Goal: Navigation & Orientation: Find specific page/section

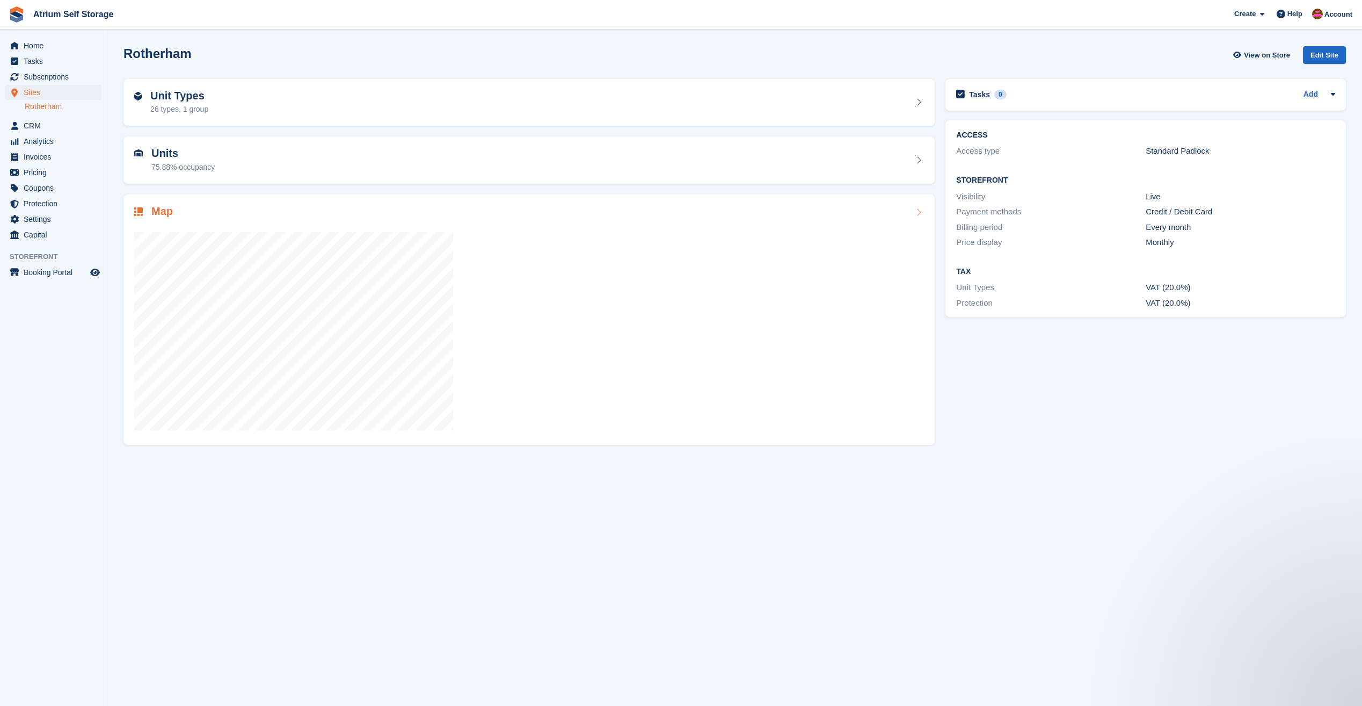
click at [475, 341] on div at bounding box center [529, 333] width 790 height 202
click at [506, 355] on div at bounding box center [529, 333] width 790 height 202
